Goal: Task Accomplishment & Management: Manage account settings

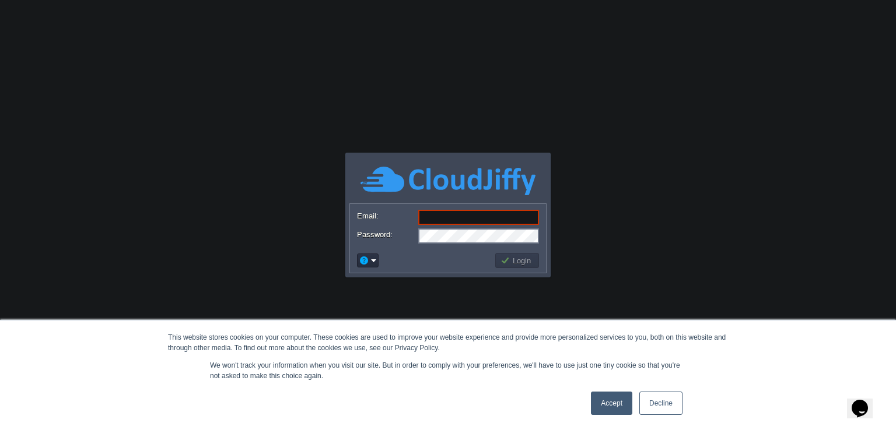
click at [625, 409] on link "Accept" at bounding box center [611, 403] width 41 height 23
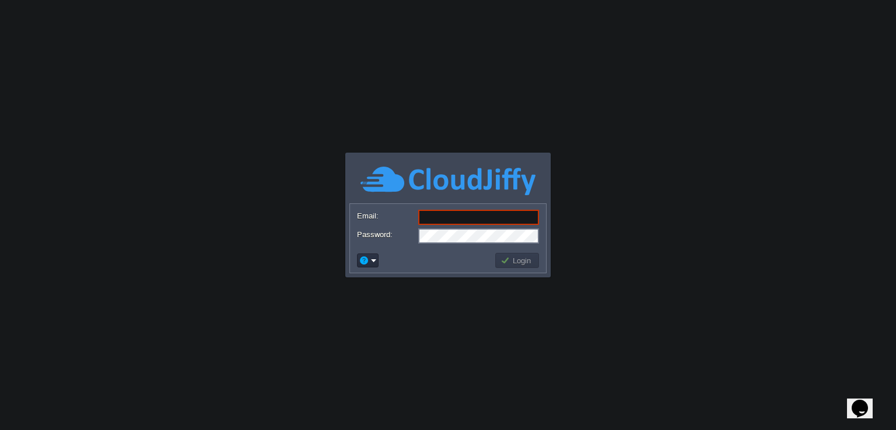
click at [483, 213] on input "Email:" at bounding box center [478, 217] width 121 height 15
click at [583, 178] on body "This website stores cookies on your computer. These cookies are used to improve…" at bounding box center [448, 215] width 896 height 430
click at [449, 54] on body "Application Platform v.8.10.2 Email: Password: Login" at bounding box center [448, 215] width 896 height 430
click at [464, 215] on input "Email:" at bounding box center [478, 217] width 121 height 15
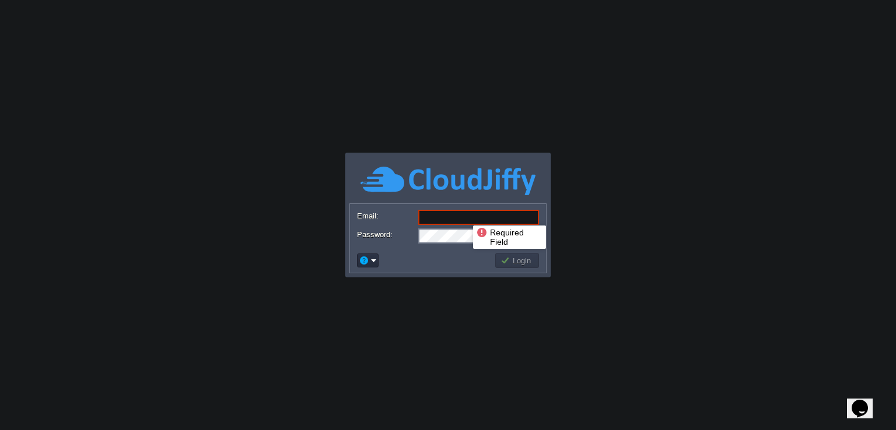
click at [406, 173] on img at bounding box center [447, 181] width 175 height 32
click at [469, 217] on input "Email:" at bounding box center [478, 217] width 121 height 15
type input "[EMAIL_ADDRESS][DOMAIN_NAME]"
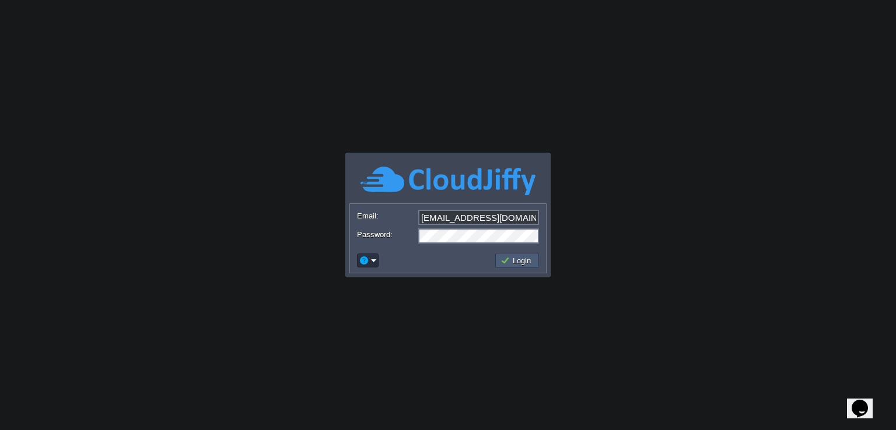
click at [504, 266] on td "Login" at bounding box center [517, 260] width 44 height 15
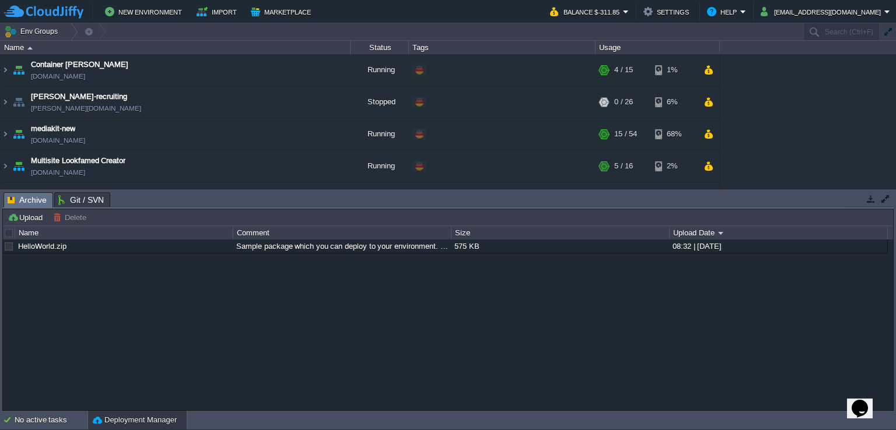
click at [883, 201] on button "button" at bounding box center [885, 199] width 10 height 10
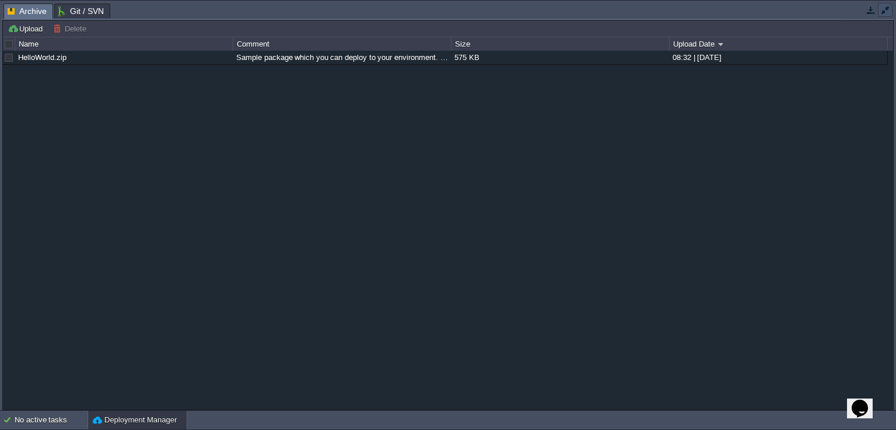
click at [883, 13] on button "button" at bounding box center [885, 10] width 10 height 10
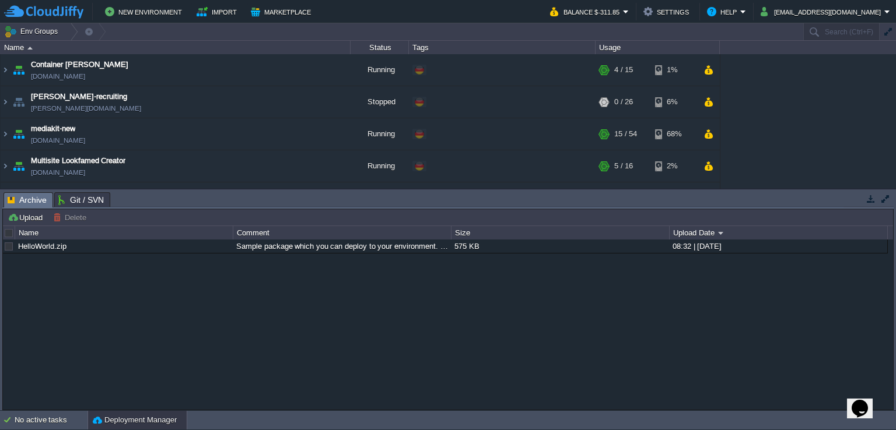
click at [874, 201] on button "button" at bounding box center [871, 199] width 10 height 10
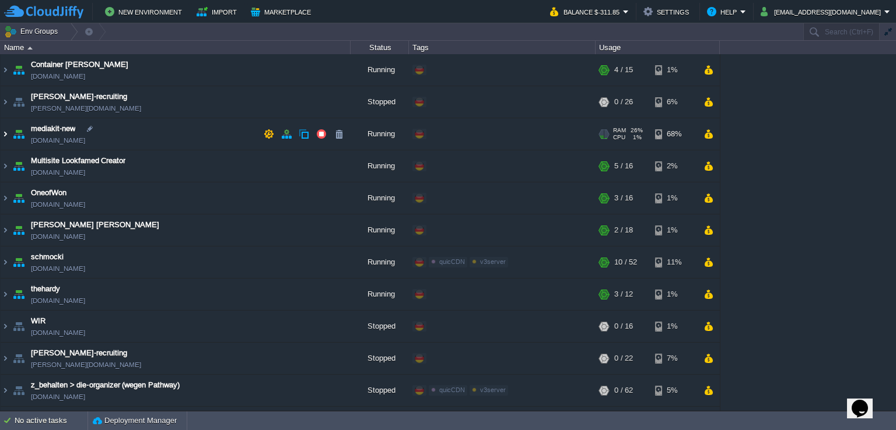
click at [5, 131] on img at bounding box center [5, 133] width 9 height 31
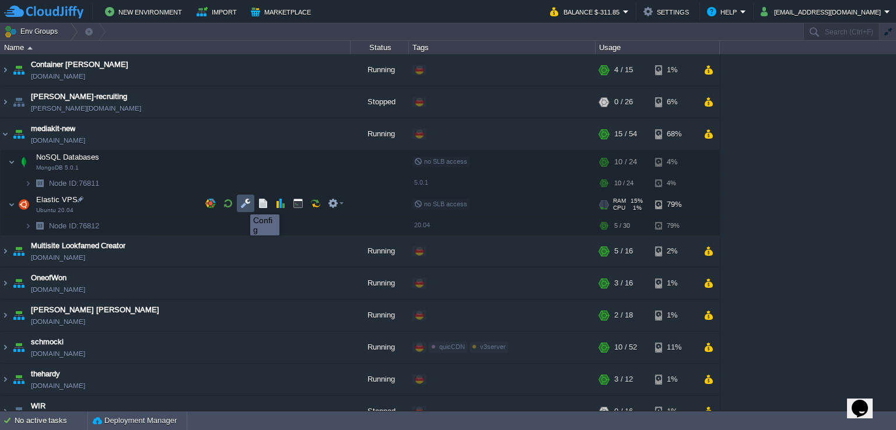
click at [247, 204] on button "button" at bounding box center [245, 203] width 10 height 10
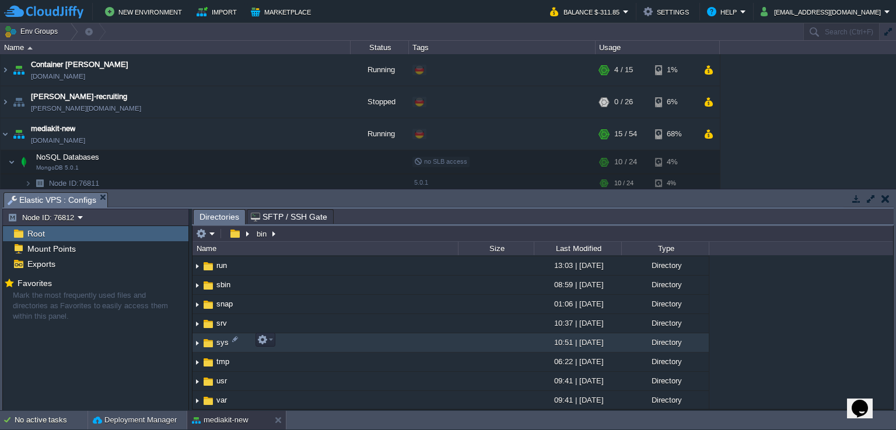
scroll to position [317, 0]
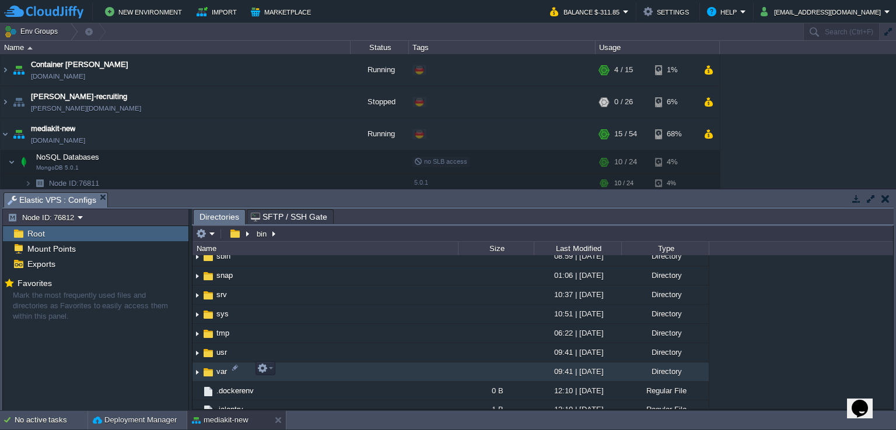
click at [198, 370] on img at bounding box center [196, 372] width 9 height 18
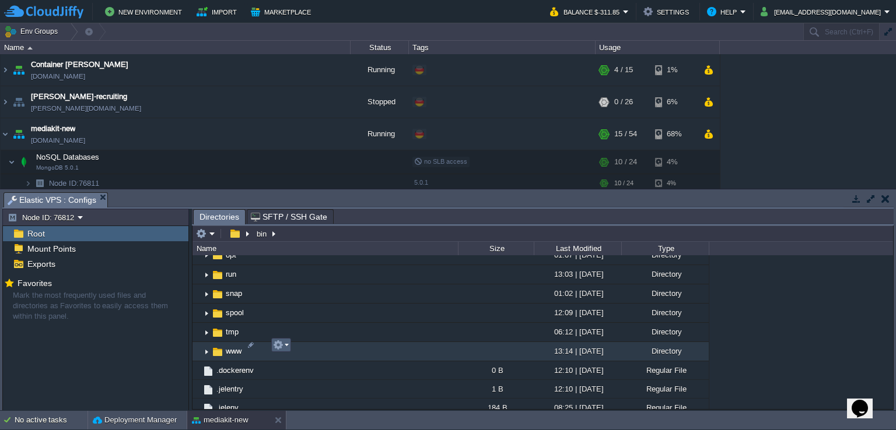
scroll to position [608, 0]
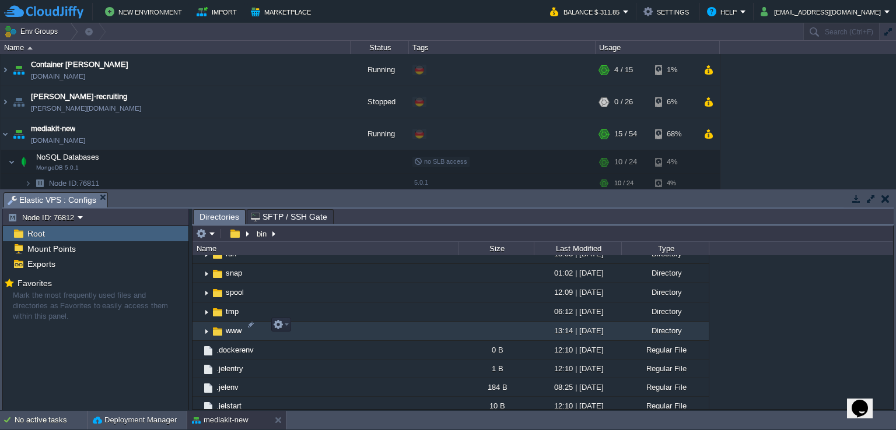
click at [205, 328] on img at bounding box center [206, 332] width 9 height 18
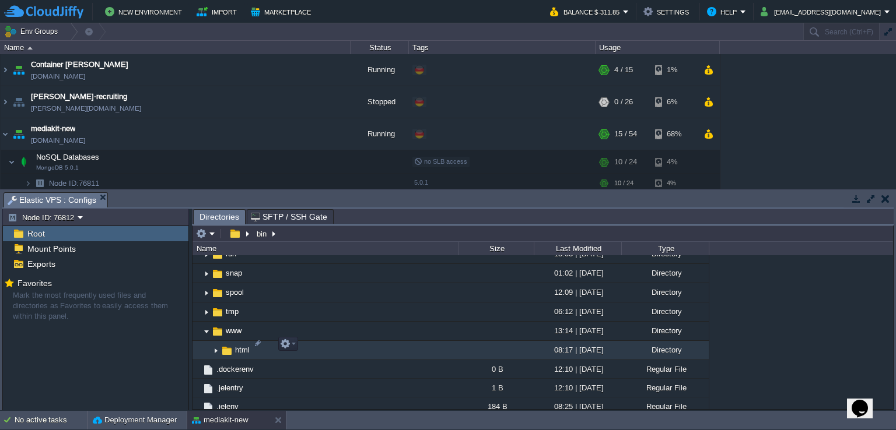
click at [214, 344] on img at bounding box center [215, 351] width 9 height 18
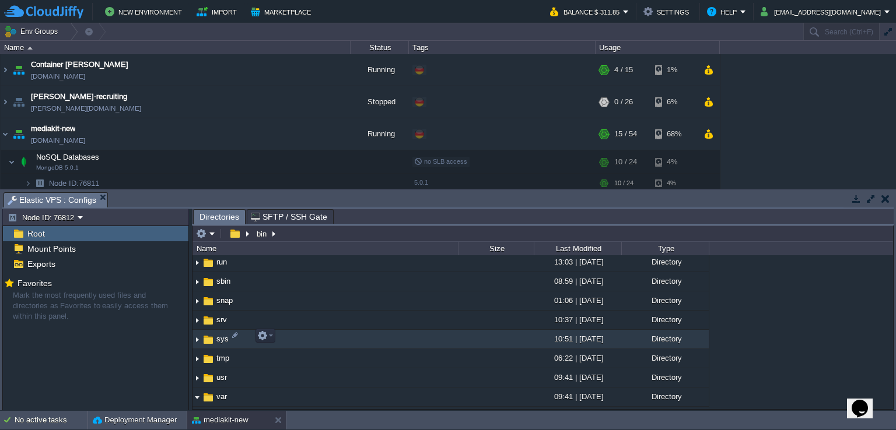
scroll to position [350, 0]
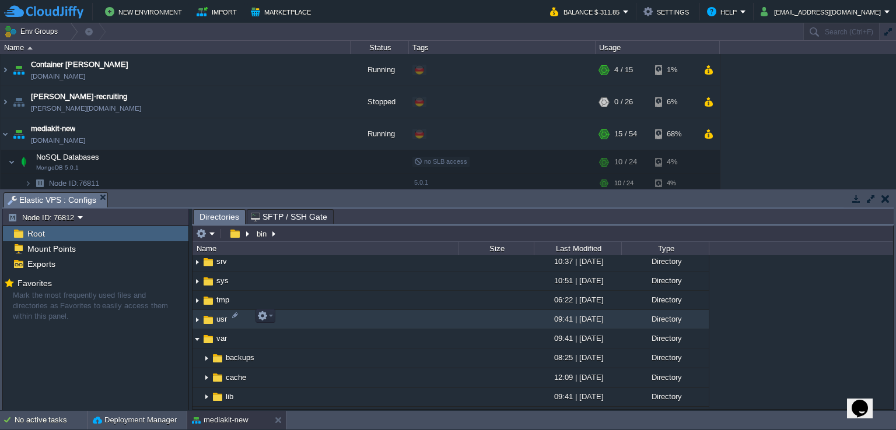
click at [199, 318] on img at bounding box center [196, 320] width 9 height 18
click at [195, 315] on img at bounding box center [196, 320] width 9 height 18
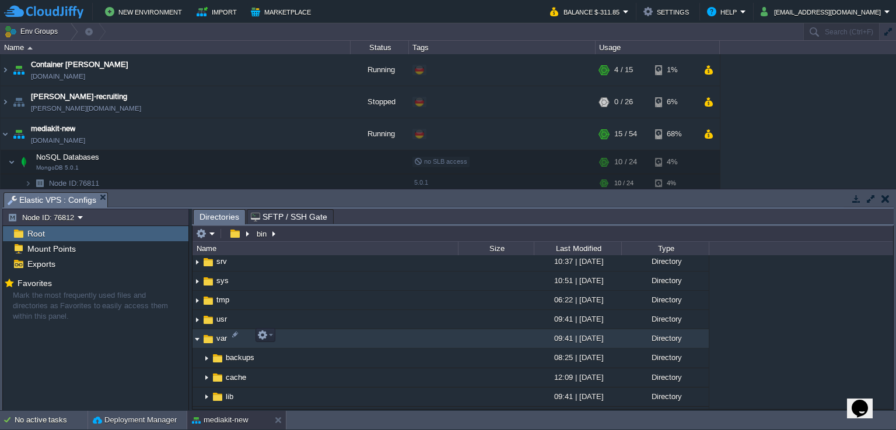
click at [195, 332] on img at bounding box center [196, 339] width 9 height 18
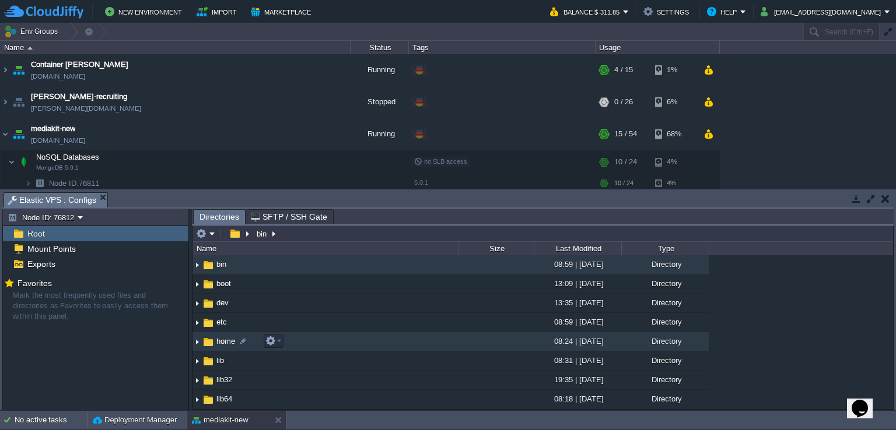
scroll to position [0, 0]
click at [197, 344] on img at bounding box center [196, 342] width 9 height 18
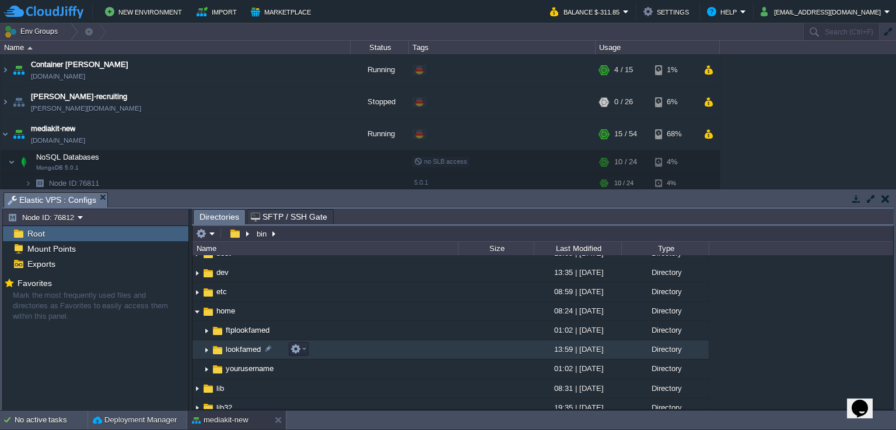
scroll to position [58, 0]
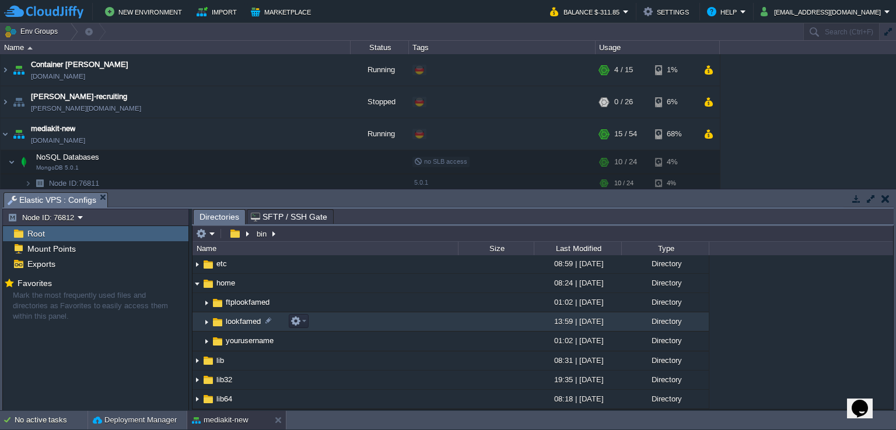
click at [208, 323] on img at bounding box center [206, 322] width 9 height 18
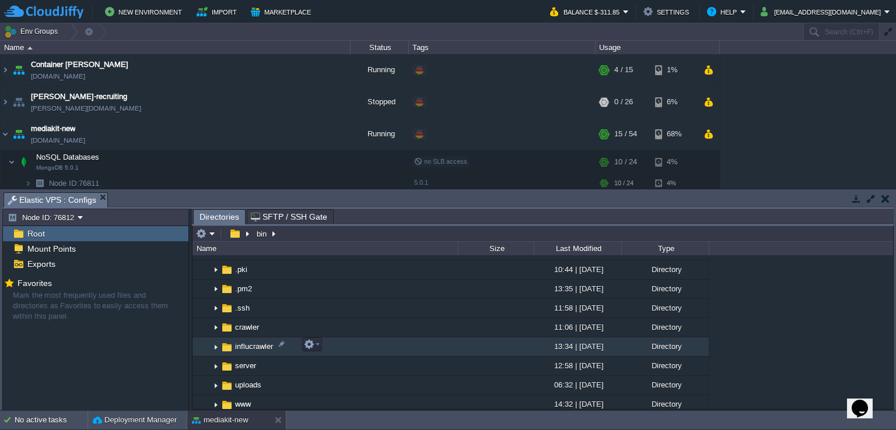
scroll to position [233, 0]
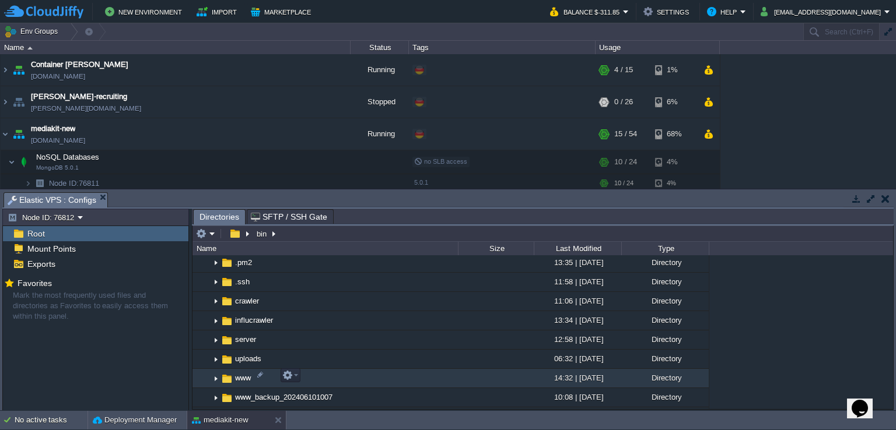
click at [212, 379] on img at bounding box center [215, 379] width 9 height 18
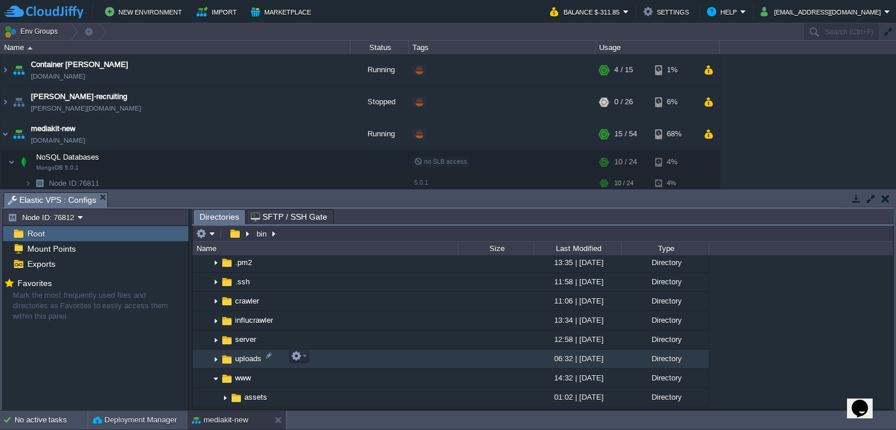
scroll to position [292, 0]
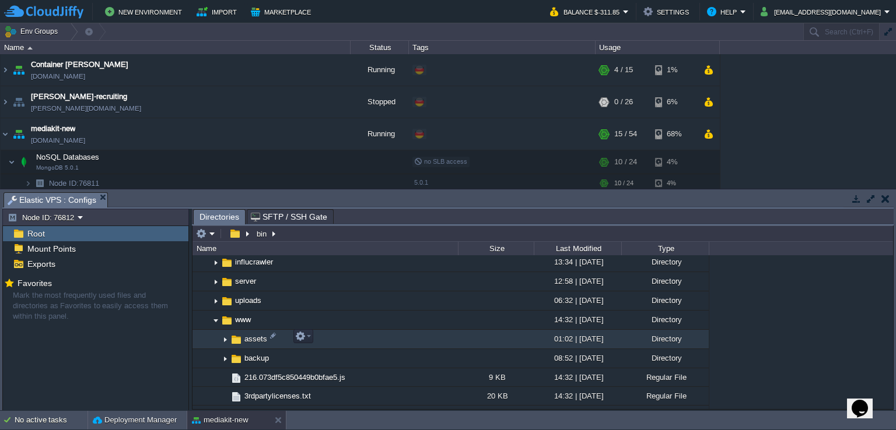
click at [225, 339] on img at bounding box center [224, 340] width 9 height 18
click at [223, 338] on img at bounding box center [224, 340] width 9 height 18
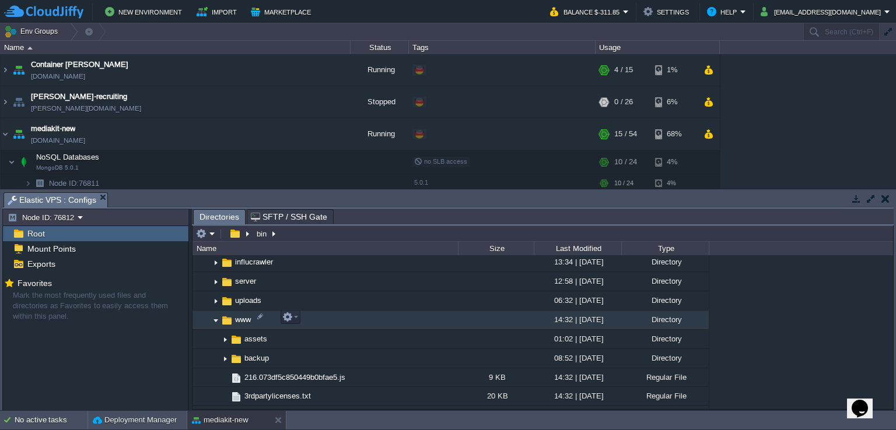
click at [215, 320] on img at bounding box center [215, 320] width 9 height 18
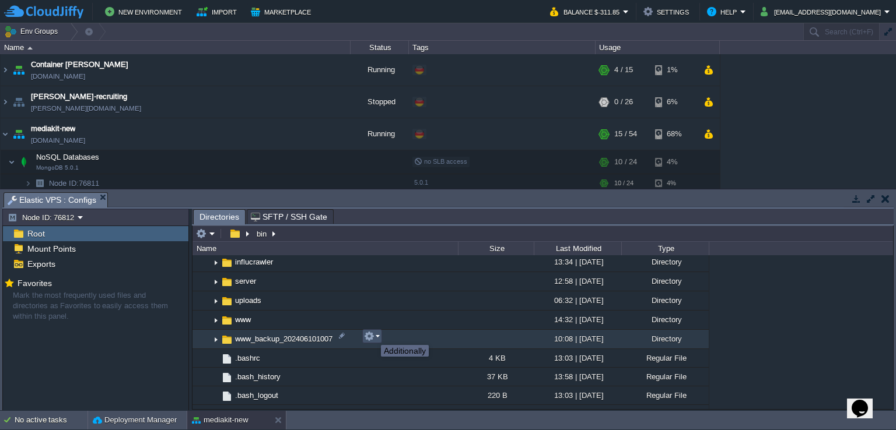
click at [372, 335] on button "button" at bounding box center [369, 336] width 10 height 10
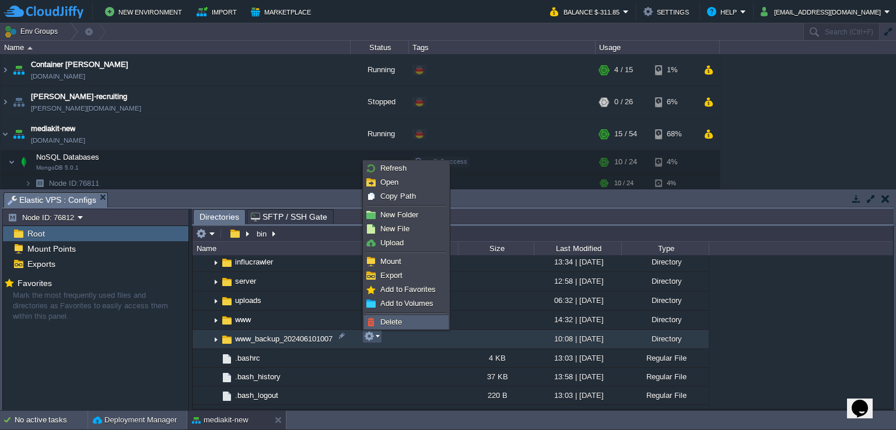
click at [392, 323] on span "Delete" at bounding box center [391, 322] width 22 height 9
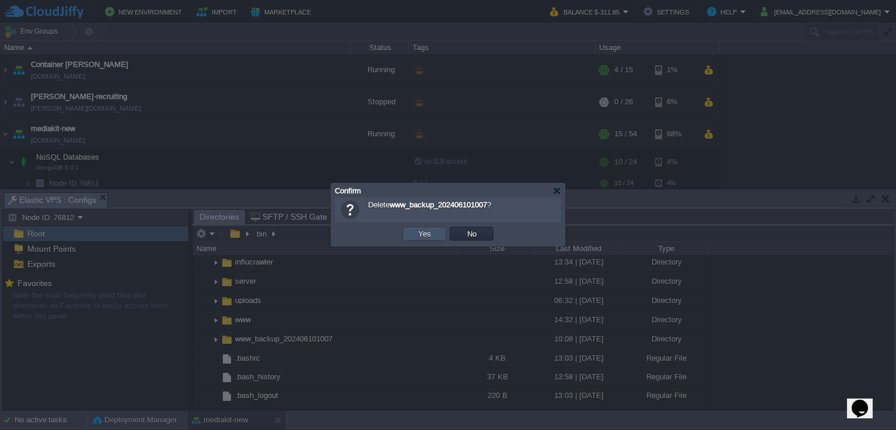
click at [427, 234] on button "Yes" at bounding box center [425, 234] width 20 height 10
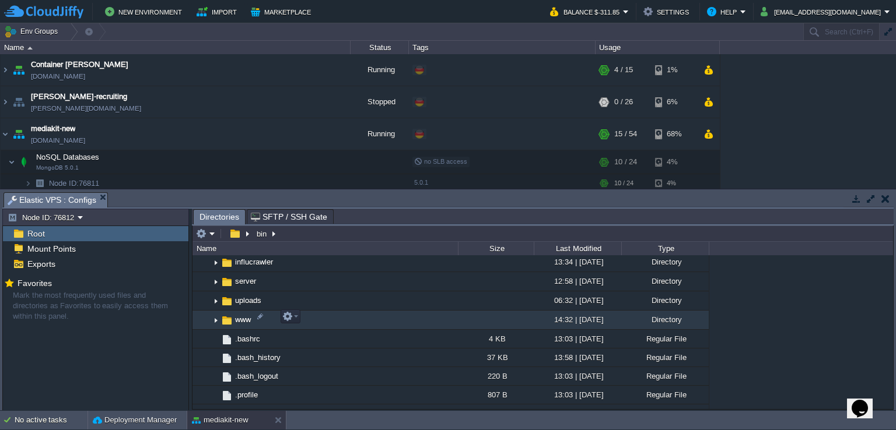
scroll to position [233, 0]
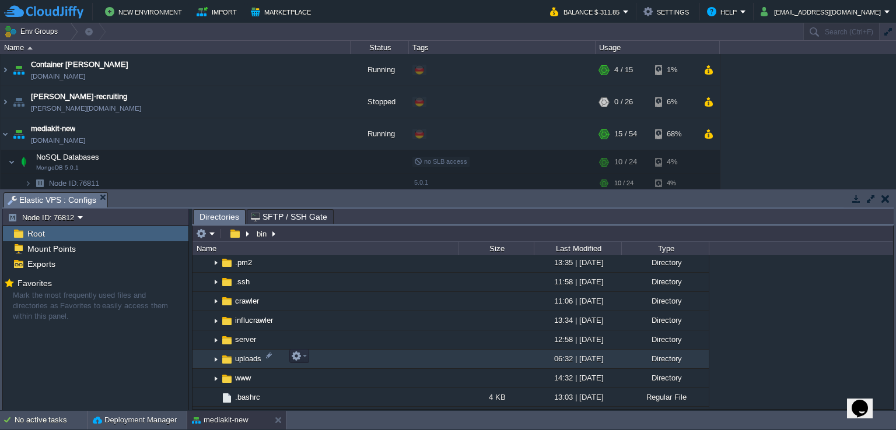
click at [213, 358] on img at bounding box center [215, 360] width 9 height 18
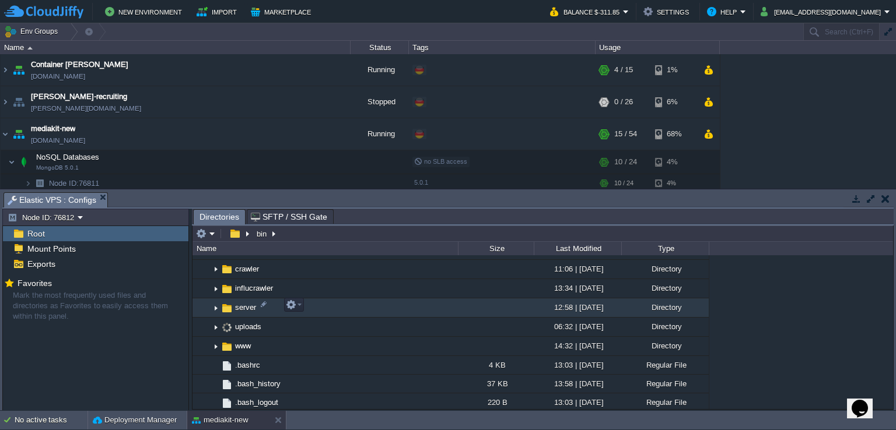
scroll to position [292, 0]
